Goal: Information Seeking & Learning: Learn about a topic

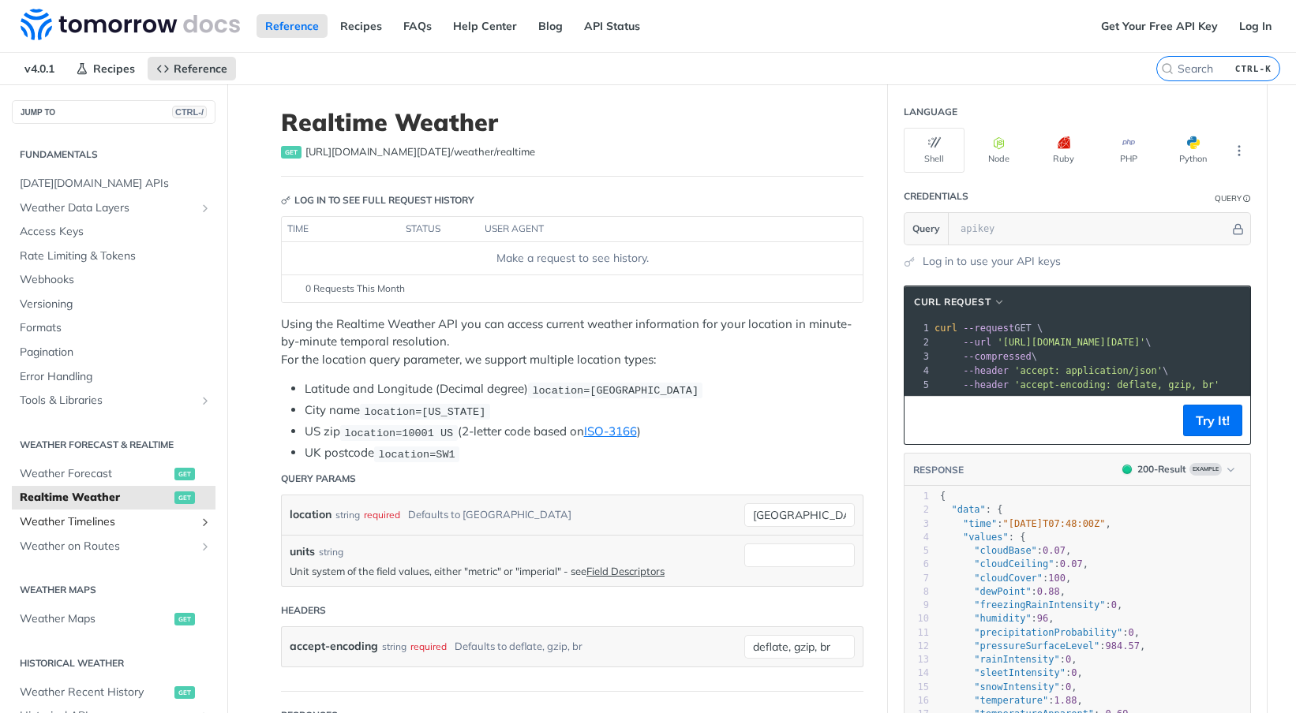
click at [98, 519] on span "Weather Timelines" at bounding box center [107, 523] width 175 height 16
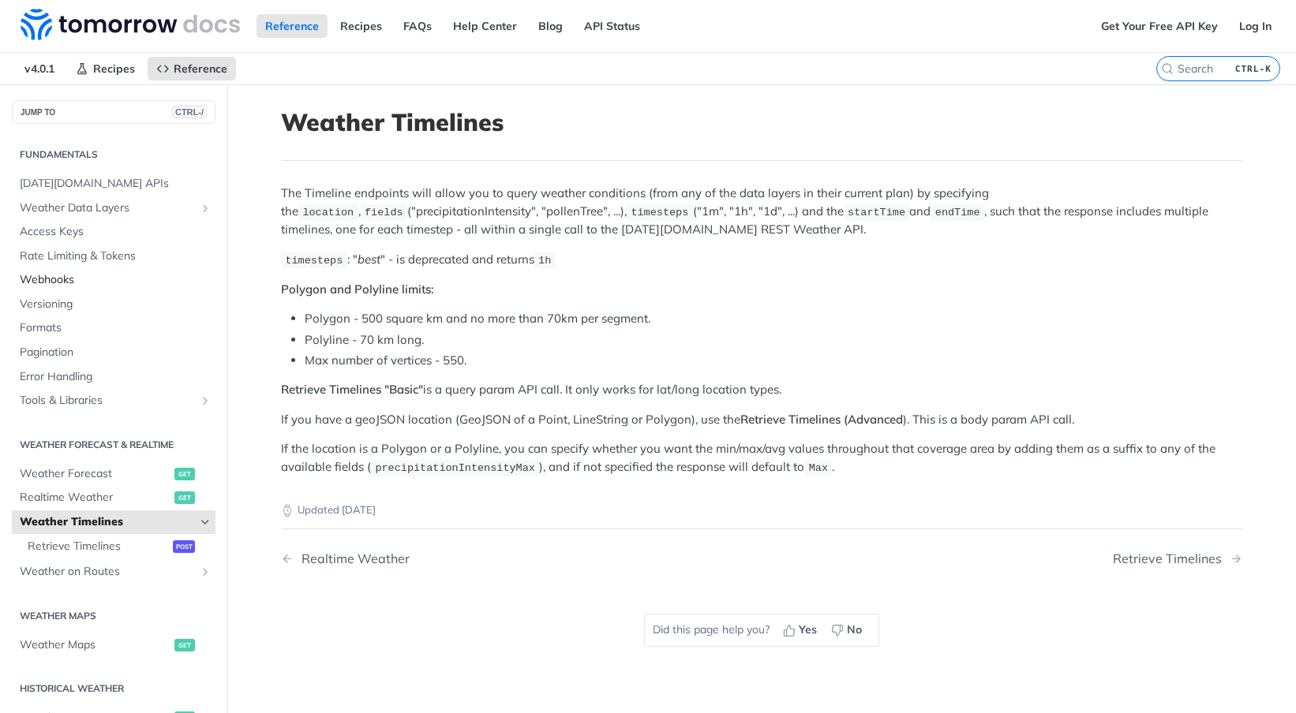
click at [66, 279] on span "Webhooks" at bounding box center [116, 280] width 192 height 16
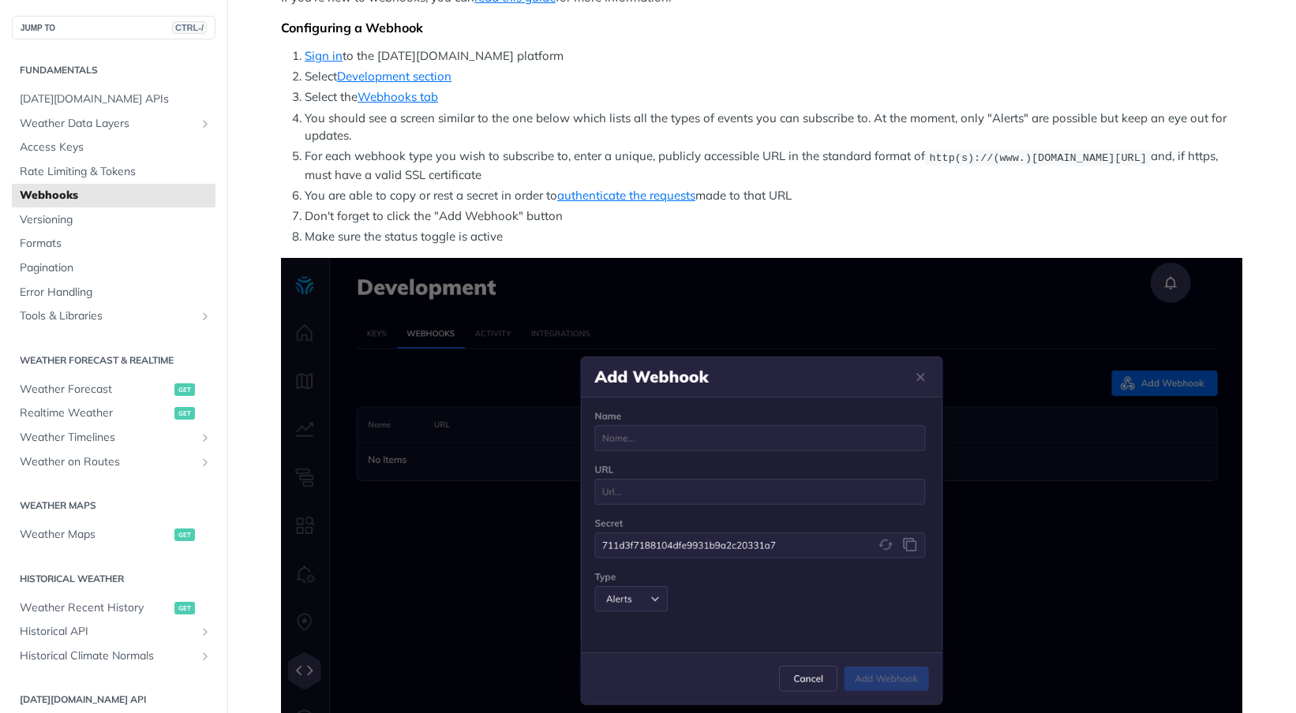
scroll to position [316, 0]
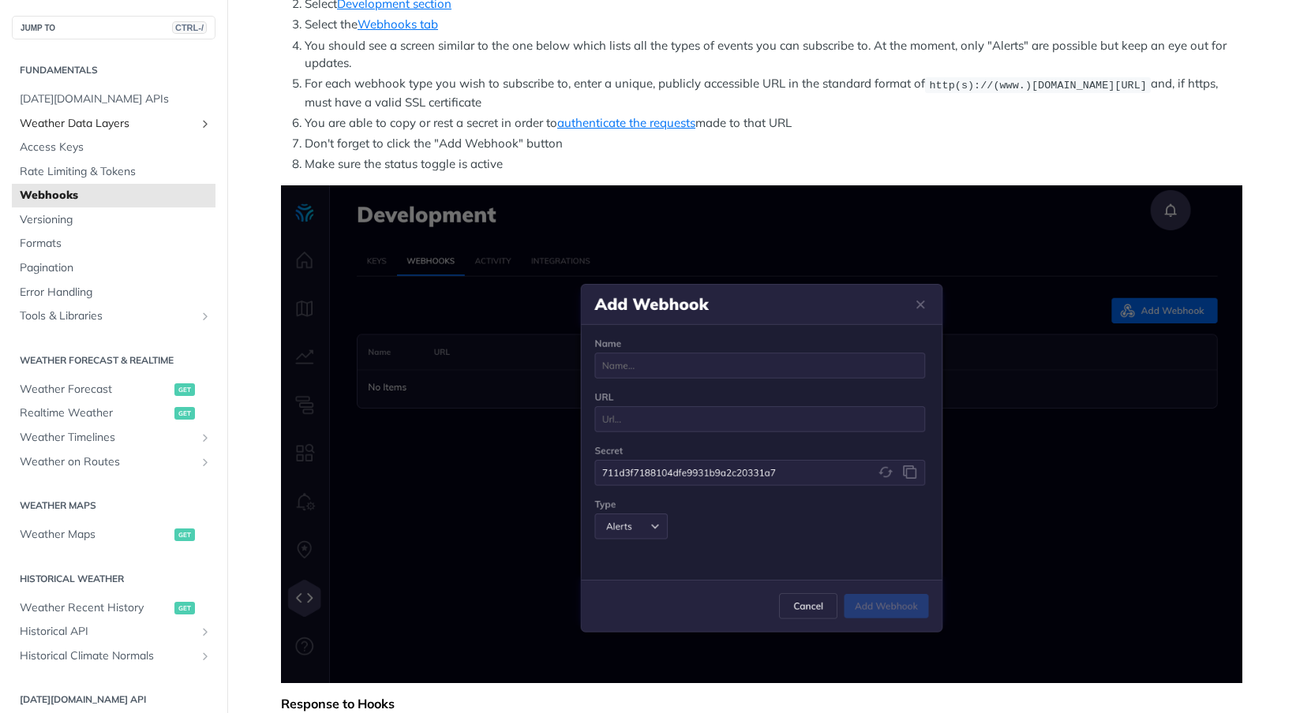
click at [94, 123] on span "Weather Data Layers" at bounding box center [107, 124] width 175 height 16
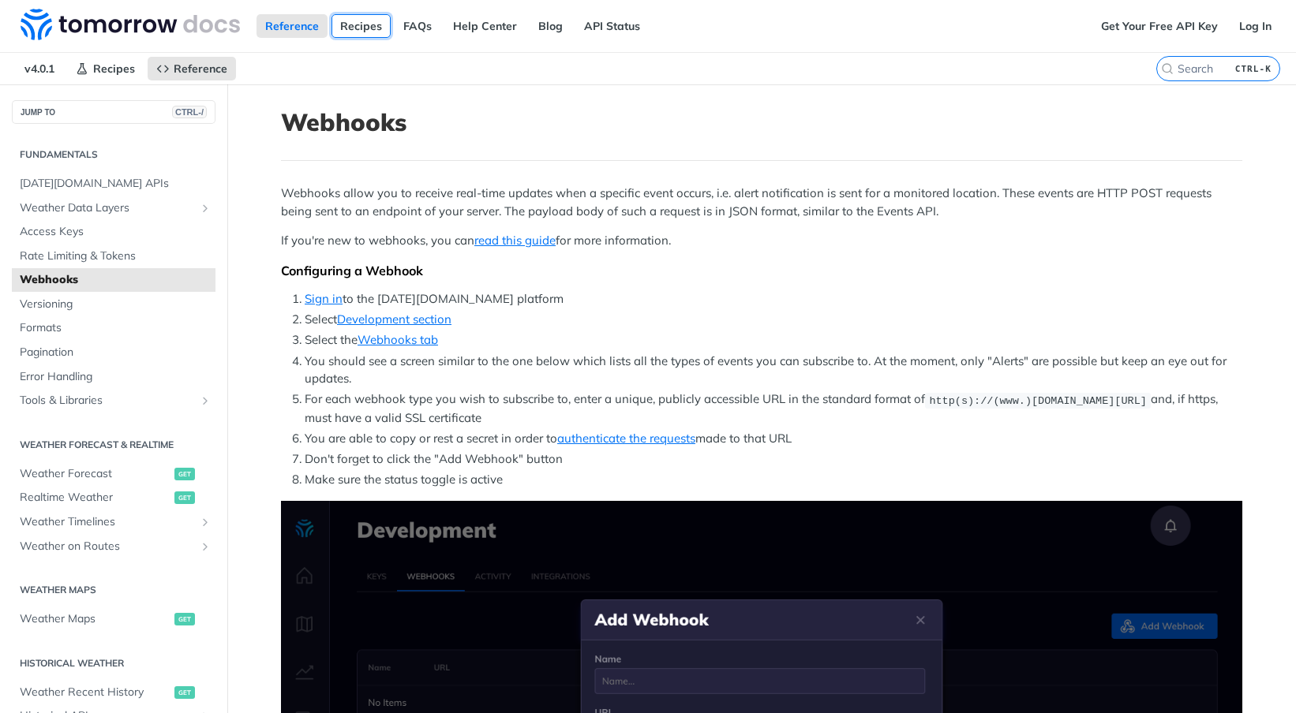
click at [372, 28] on link "Recipes" at bounding box center [360, 26] width 59 height 24
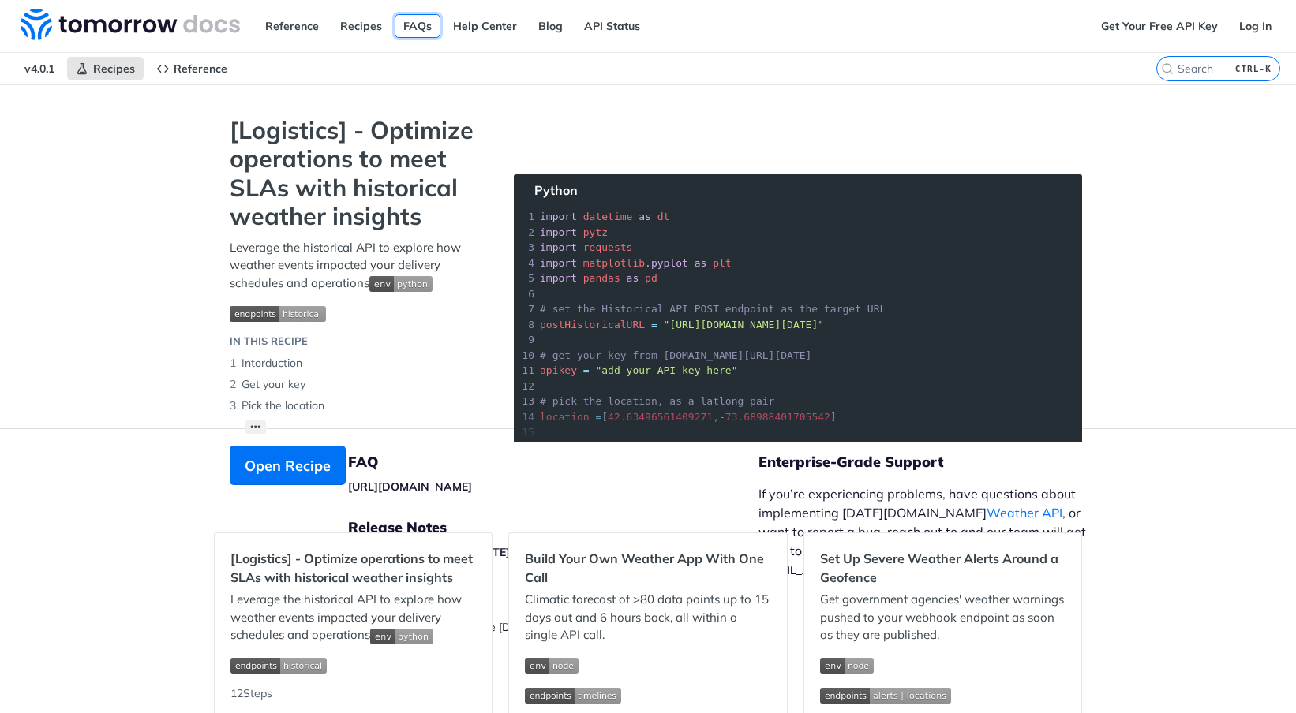
click at [413, 32] on link "FAQs" at bounding box center [418, 26] width 46 height 24
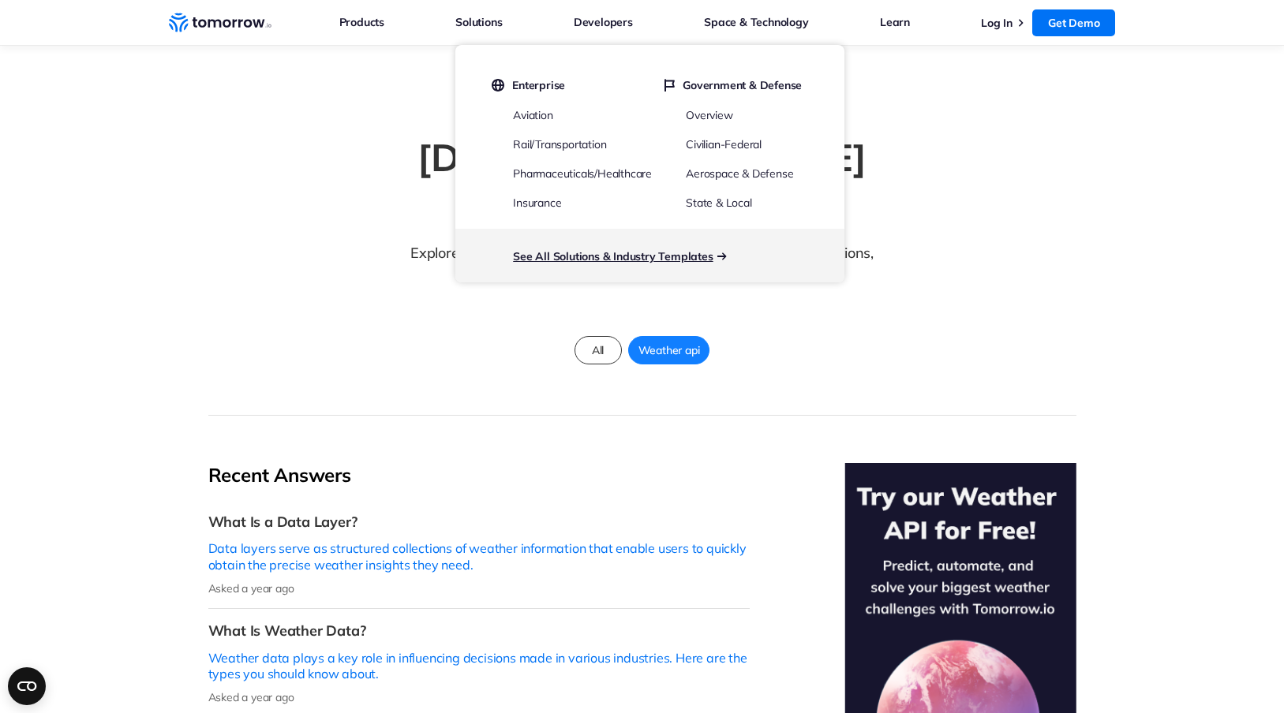
click at [677, 259] on link "See All Solutions & Industry Templates" at bounding box center [613, 256] width 200 height 14
